Goal: Task Accomplishment & Management: Use online tool/utility

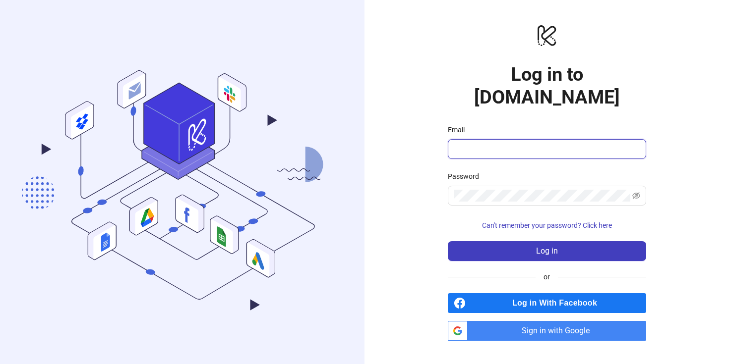
click at [506, 143] on input "Email" at bounding box center [546, 149] width 184 height 12
paste input "**********"
type input "**********"
click at [487, 186] on span at bounding box center [547, 196] width 198 height 20
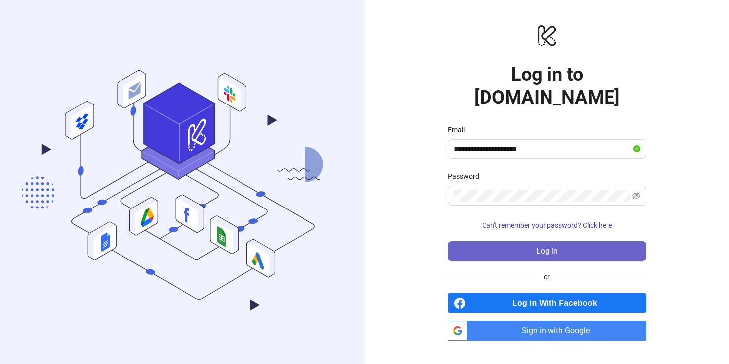
click at [509, 241] on button "Log in" at bounding box center [547, 251] width 198 height 20
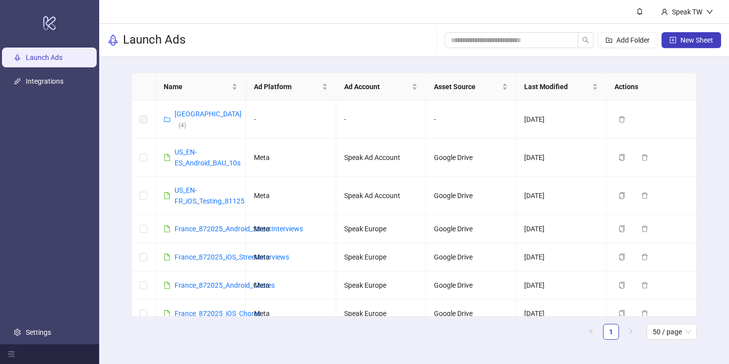
click at [58, 57] on link "Launch Ads" at bounding box center [44, 58] width 37 height 8
click at [683, 37] on span "New Sheet" at bounding box center [696, 40] width 33 height 8
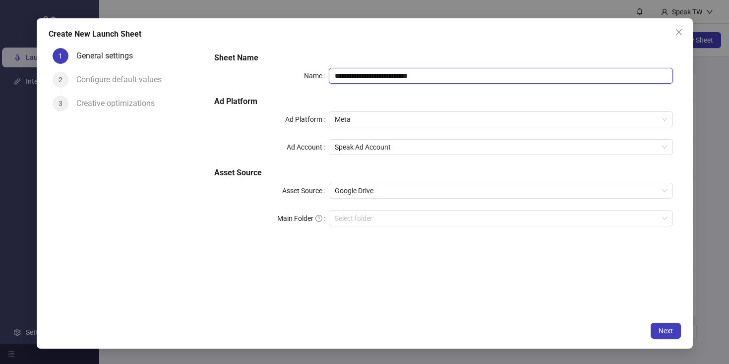
click at [445, 79] on input "**********" at bounding box center [501, 76] width 344 height 16
drag, startPoint x: 454, startPoint y: 77, endPoint x: 326, endPoint y: 80, distance: 127.4
click at [326, 80] on div "**********" at bounding box center [443, 76] width 458 height 16
click at [366, 74] on input "**********" at bounding box center [501, 76] width 344 height 16
click at [406, 148] on span "Speak Ad Account" at bounding box center [501, 147] width 332 height 15
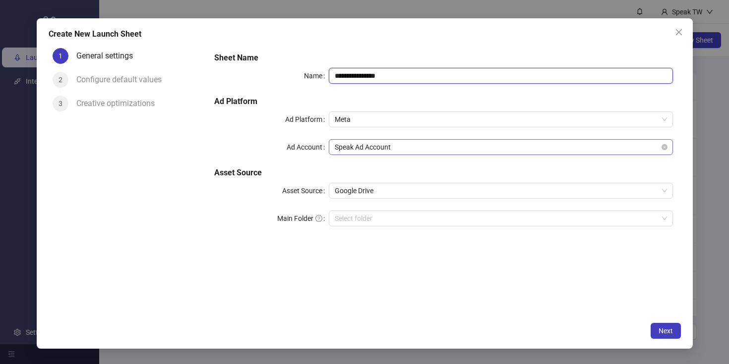
type input "**********"
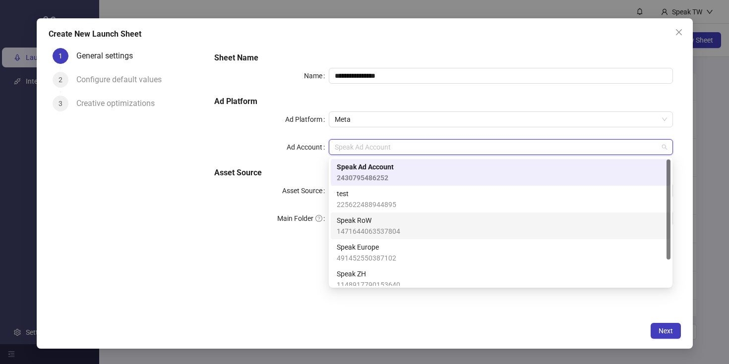
scroll to position [34, 0]
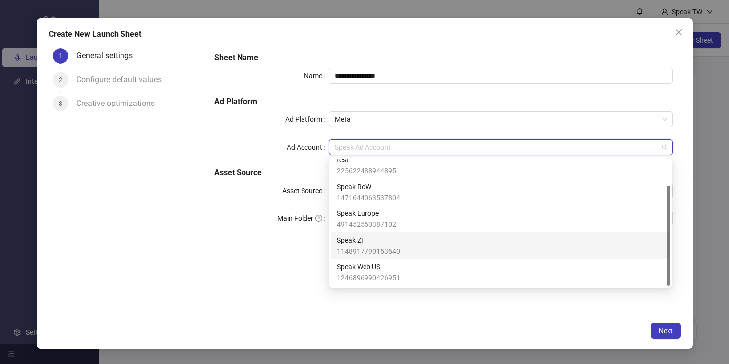
click at [400, 250] on div "Speak ZH 1148917790153640" at bounding box center [501, 246] width 328 height 22
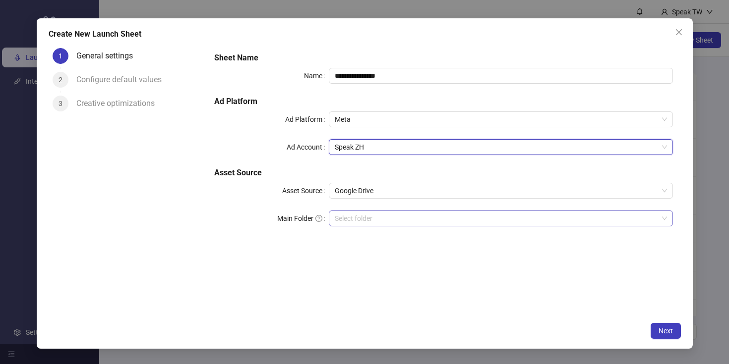
click at [441, 220] on input "Main Folder" at bounding box center [496, 218] width 323 height 15
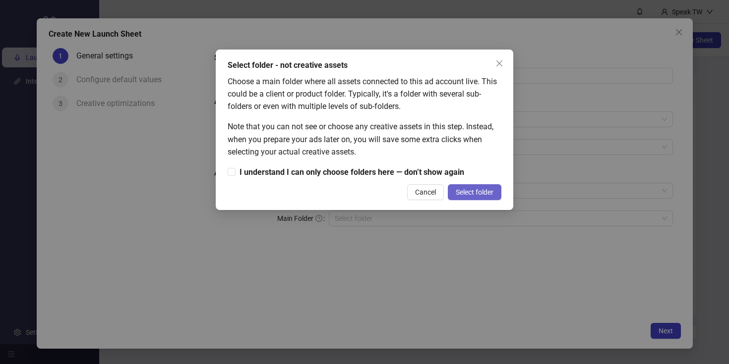
click at [467, 189] on span "Select folder" at bounding box center [475, 192] width 38 height 8
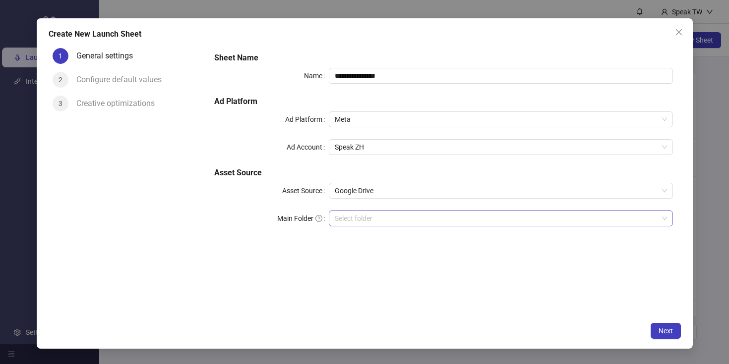
click at [364, 219] on input "Main Folder" at bounding box center [496, 218] width 323 height 15
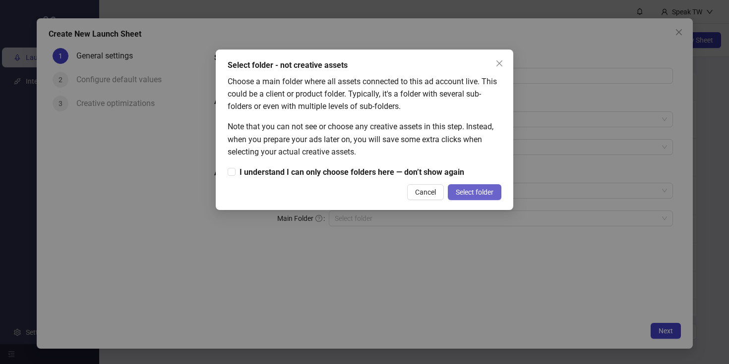
click at [477, 197] on button "Select folder" at bounding box center [475, 192] width 54 height 16
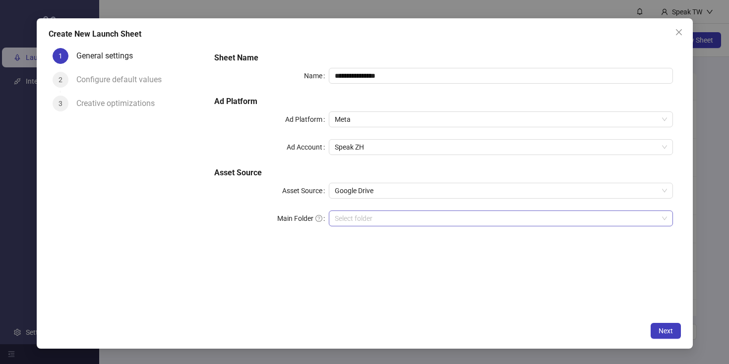
click at [366, 216] on input "Main Folder" at bounding box center [496, 218] width 323 height 15
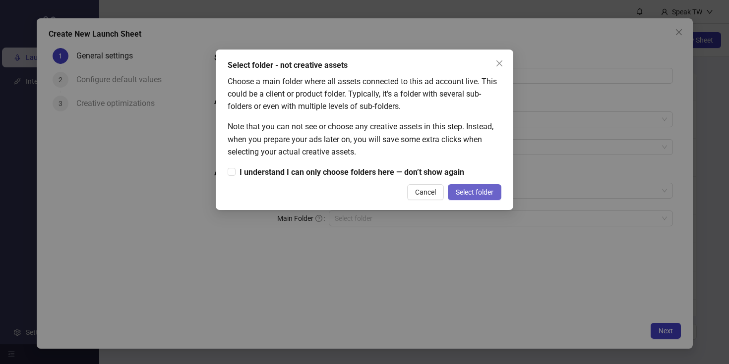
click at [461, 197] on button "Select folder" at bounding box center [475, 192] width 54 height 16
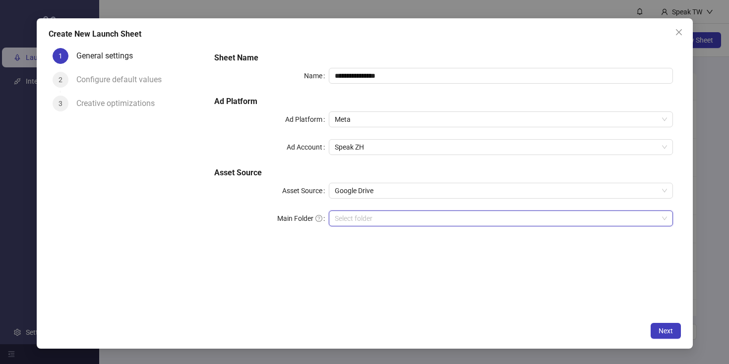
click at [388, 224] on input "Main Folder" at bounding box center [496, 218] width 323 height 15
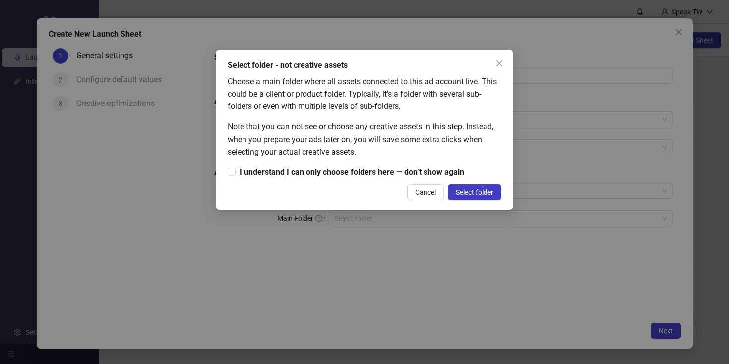
click at [494, 254] on div "Select folder - not creative assets Choose a main folder where all assets conne…" at bounding box center [364, 182] width 729 height 364
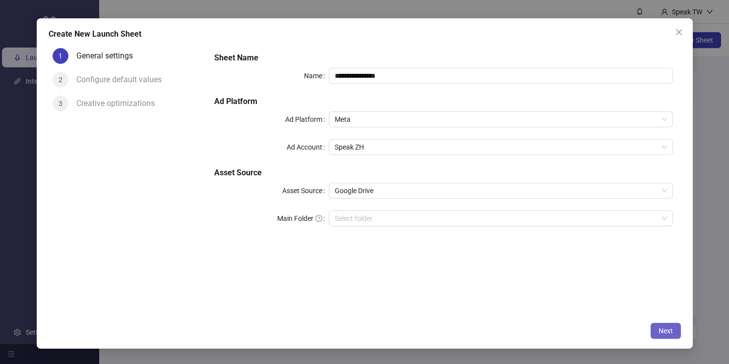
click at [668, 336] on button "Next" at bounding box center [665, 331] width 30 height 16
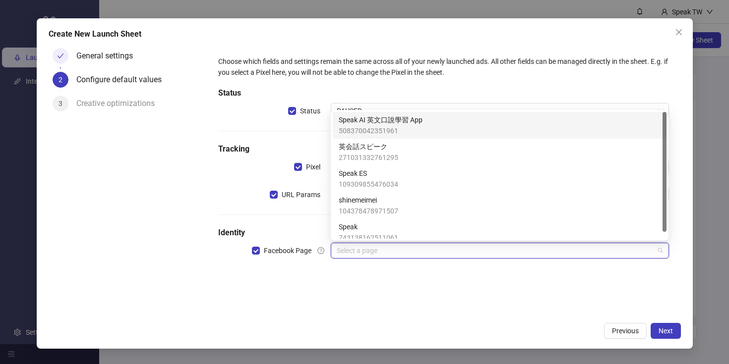
click at [591, 256] on input "search" at bounding box center [495, 250] width 317 height 15
click at [558, 129] on div "Speak AI 英文口說學習 App 508370042351961" at bounding box center [500, 126] width 322 height 22
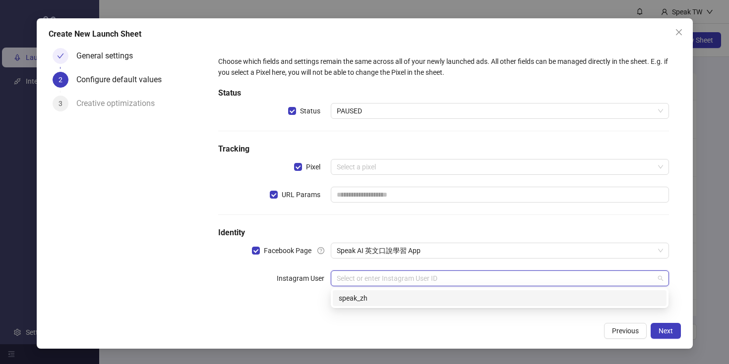
click at [440, 279] on input "search" at bounding box center [495, 278] width 317 height 15
click at [446, 299] on div "speak_zh" at bounding box center [500, 298] width 322 height 11
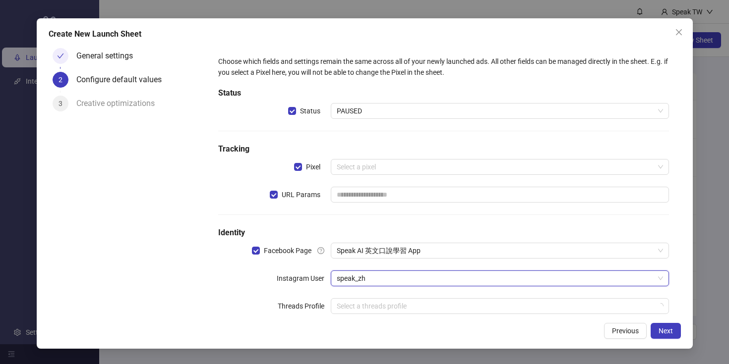
click at [448, 139] on div "Choose which fields and settings remain the same across all of your newly launc…" at bounding box center [443, 191] width 458 height 278
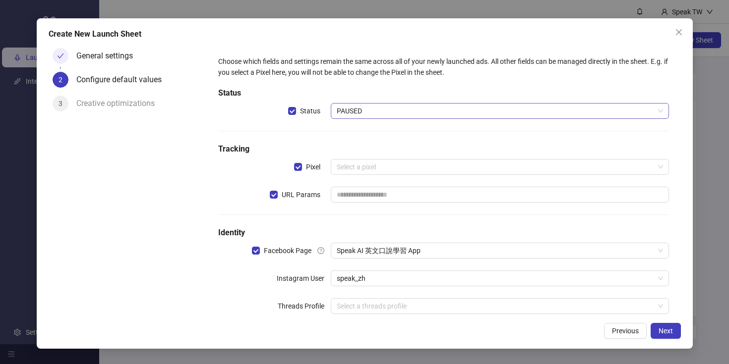
click at [437, 109] on span "PAUSED" at bounding box center [500, 111] width 326 height 15
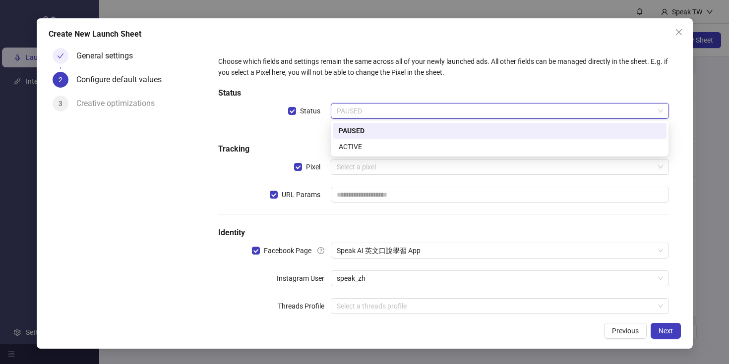
click at [435, 126] on div "PAUSED" at bounding box center [500, 130] width 322 height 11
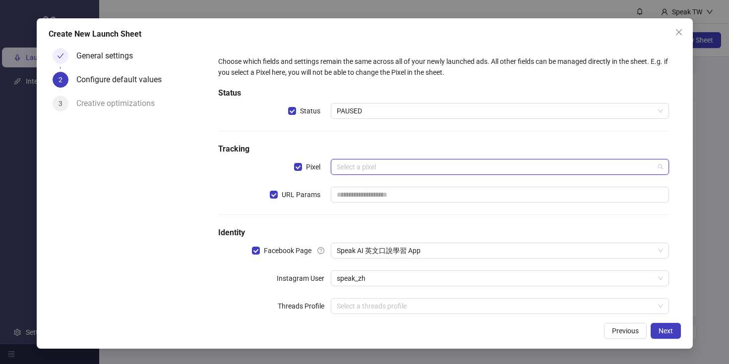
click at [422, 167] on input "search" at bounding box center [495, 167] width 317 height 15
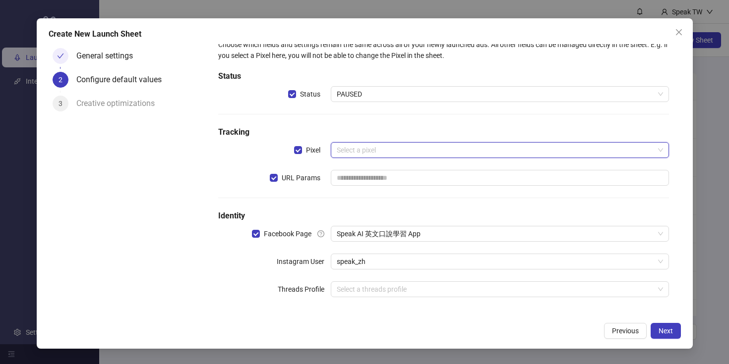
scroll to position [20, 0]
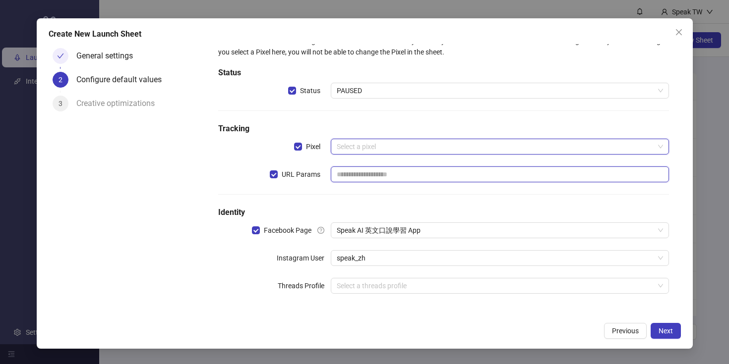
click at [435, 172] on input "text" at bounding box center [500, 175] width 338 height 16
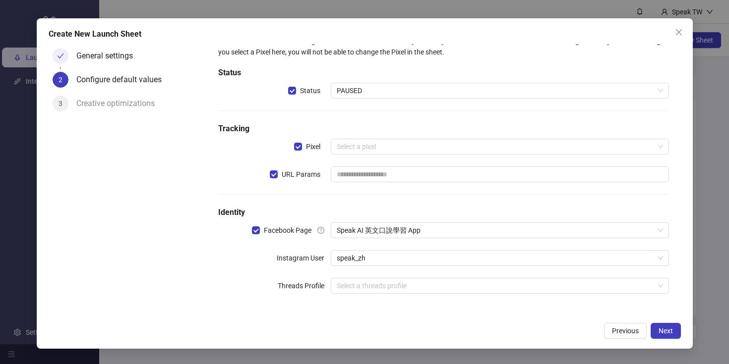
click at [437, 136] on div "Choose which fields and settings remain the same across all of your newly launc…" at bounding box center [443, 171] width 458 height 278
click at [385, 147] on input "search" at bounding box center [495, 146] width 317 height 15
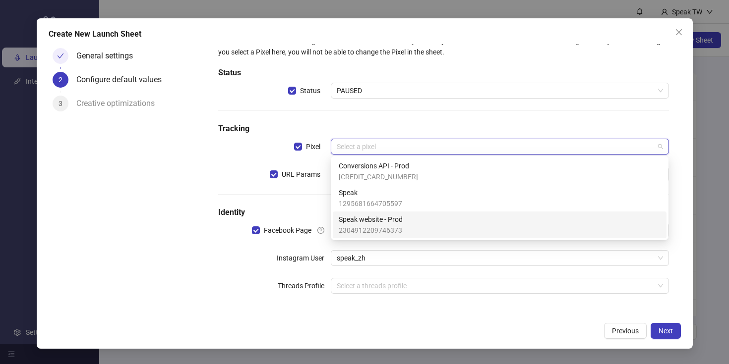
click at [390, 221] on span "Speak website - Prod" at bounding box center [371, 219] width 64 height 11
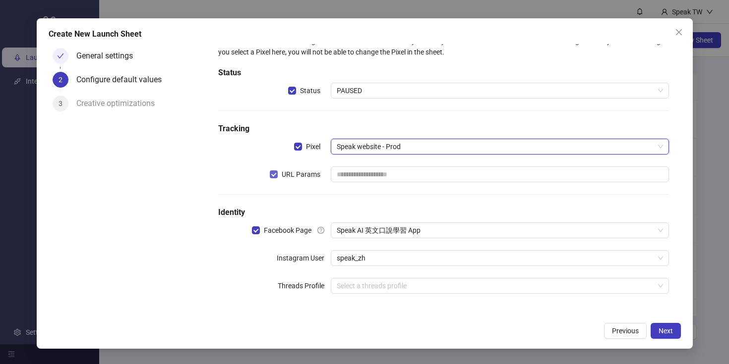
click at [273, 178] on label "URL Params" at bounding box center [297, 174] width 55 height 11
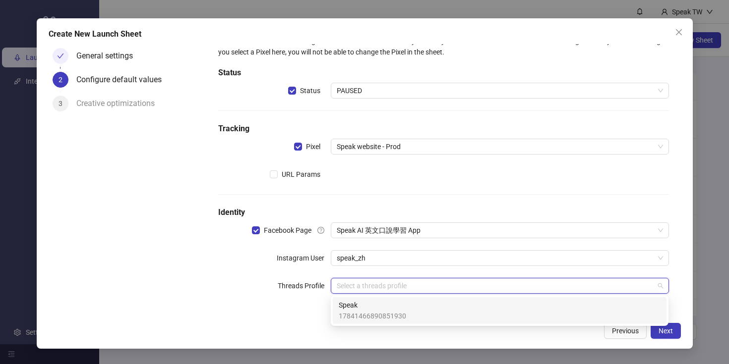
click at [365, 287] on input "search" at bounding box center [495, 286] width 317 height 15
click at [369, 309] on span "Speak" at bounding box center [372, 305] width 67 height 11
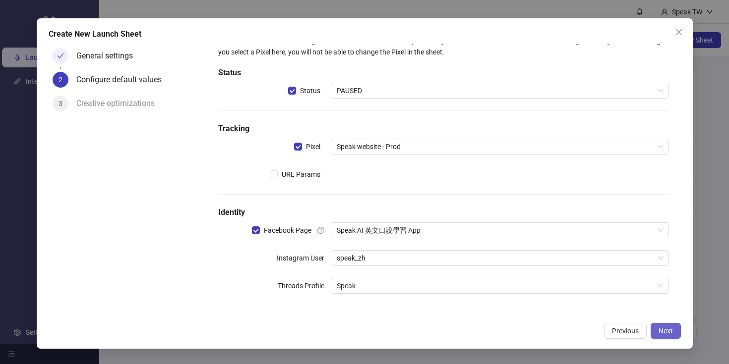
click at [669, 338] on button "Next" at bounding box center [665, 331] width 30 height 16
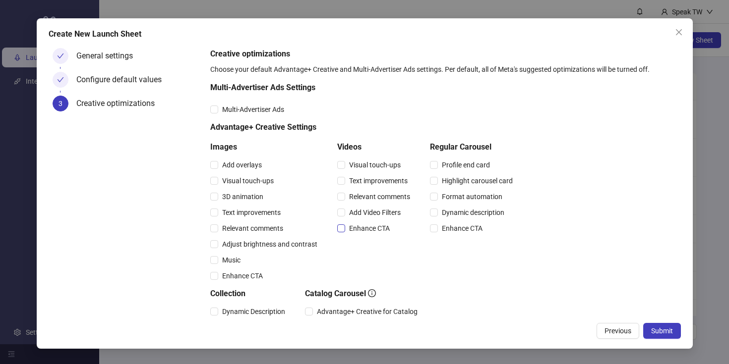
scroll to position [137, 0]
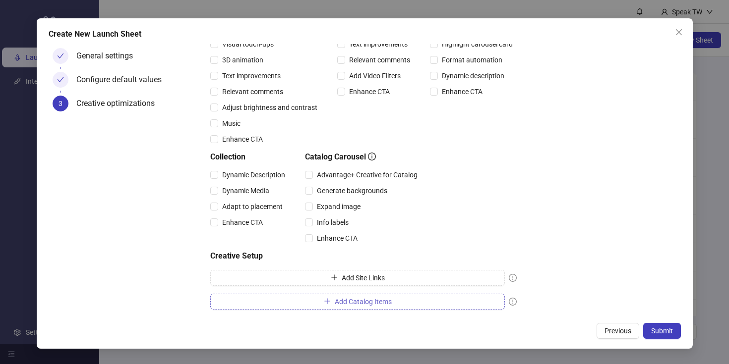
click at [326, 300] on icon "plus" at bounding box center [327, 301] width 7 height 7
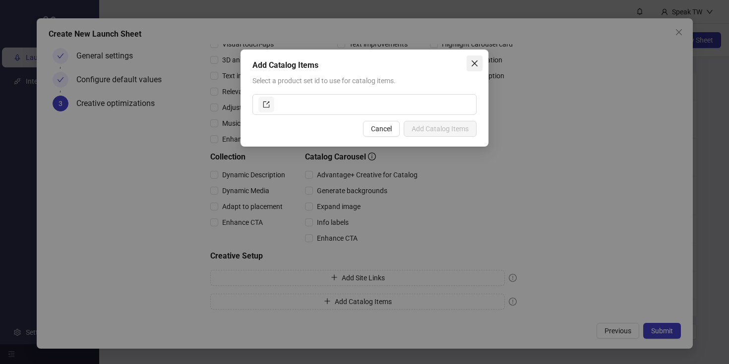
click at [477, 59] on icon "close" at bounding box center [474, 63] width 8 height 8
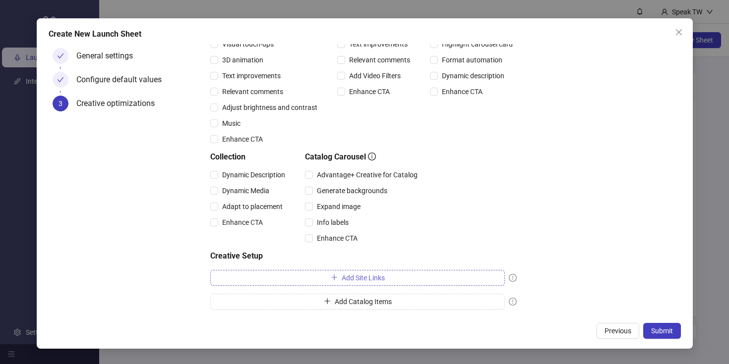
click at [331, 279] on icon "plus" at bounding box center [334, 277] width 7 height 7
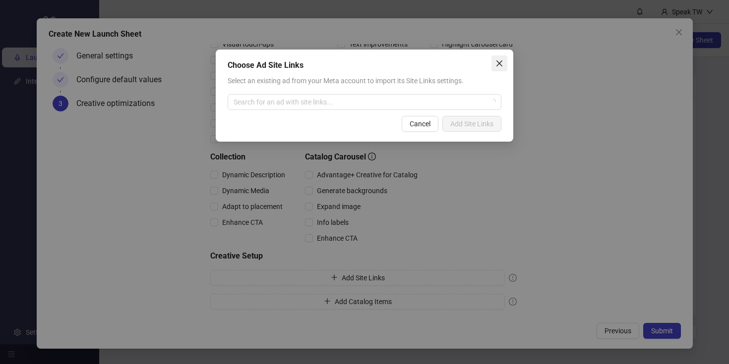
click at [499, 62] on icon "close" at bounding box center [499, 63] width 8 height 8
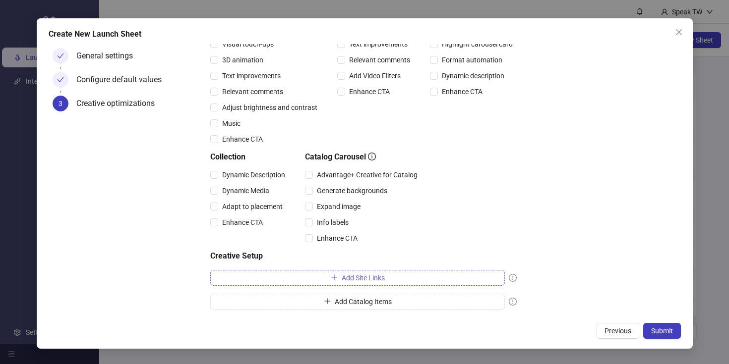
click at [353, 278] on span "Add Site Links" at bounding box center [363, 278] width 43 height 8
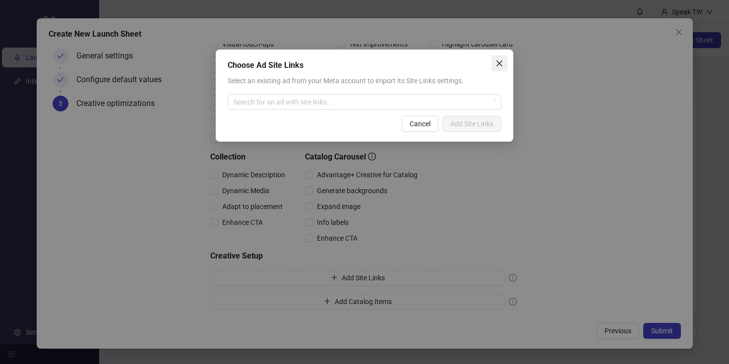
click at [504, 63] on span "Close" at bounding box center [499, 63] width 16 height 8
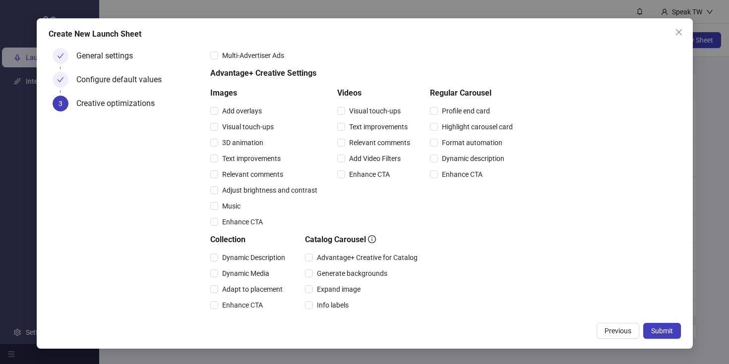
scroll to position [23, 0]
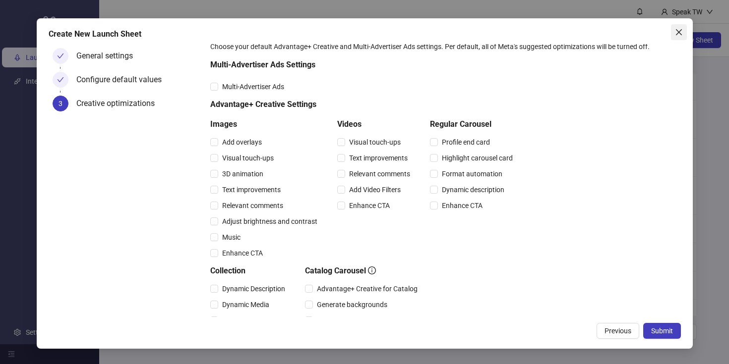
click at [680, 32] on icon "close" at bounding box center [679, 32] width 8 height 8
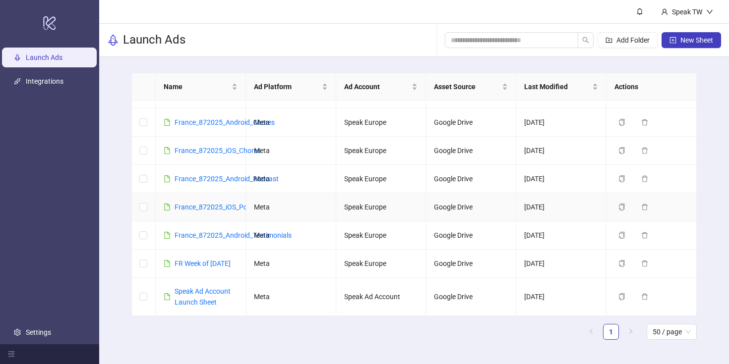
scroll to position [191, 0]
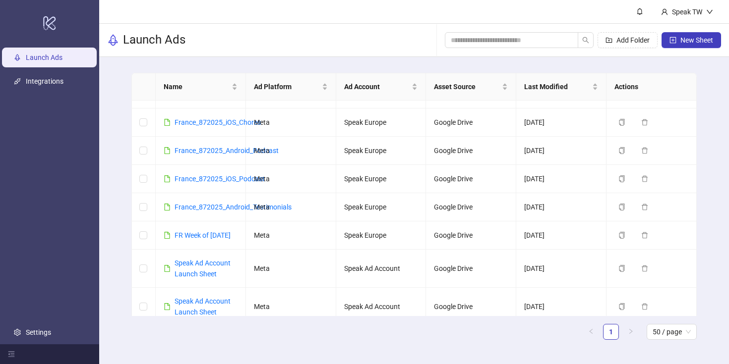
click at [411, 337] on ul "1 50 / page" at bounding box center [413, 332] width 565 height 16
